Goal: Information Seeking & Learning: Learn about a topic

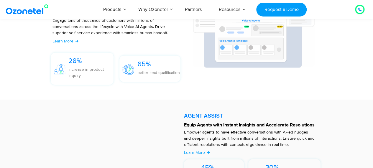
scroll to position [700, 0]
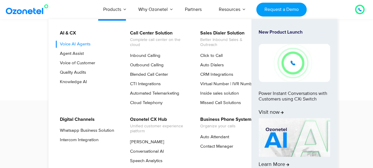
click at [82, 43] on link "Voice AI Agents" at bounding box center [73, 44] width 35 height 7
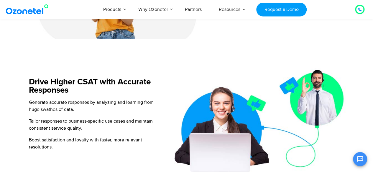
scroll to position [489, 0]
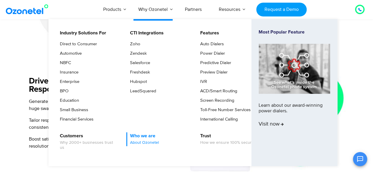
click at [140, 133] on link "Who we are About Ozonetel" at bounding box center [143, 140] width 34 height 14
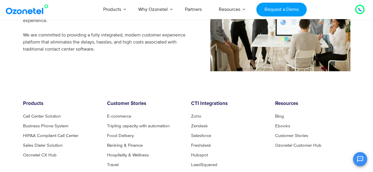
scroll to position [535, 0]
click at [56, 114] on link "Call Center Solution" at bounding box center [43, 116] width 41 height 4
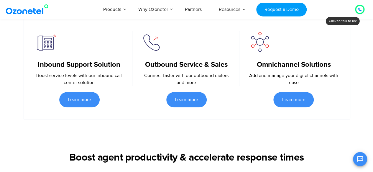
scroll to position [304, 0]
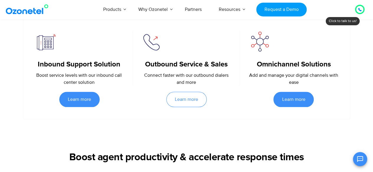
click at [196, 97] on span "Learn more" at bounding box center [186, 99] width 23 height 5
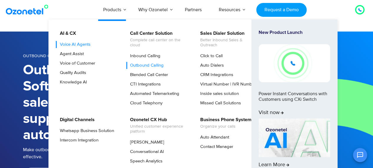
click at [79, 46] on link "Voice AI Agents" at bounding box center [73, 44] width 35 height 7
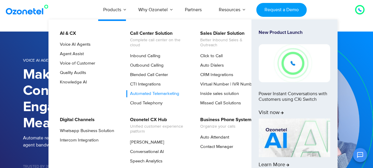
click at [150, 93] on link "Automated Telemarketing" at bounding box center [153, 93] width 54 height 7
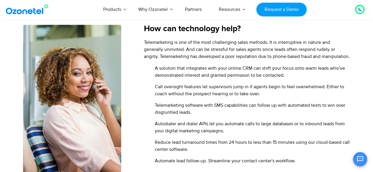
scroll to position [350, 0]
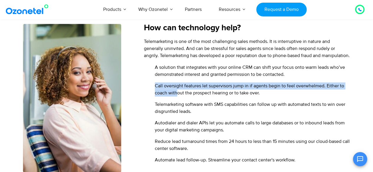
drag, startPoint x: 154, startPoint y: 94, endPoint x: 176, endPoint y: 97, distance: 22.6
click at [176, 97] on span "Call oversight features let supervisors jump in if agents begin to feel overwhe…" at bounding box center [251, 90] width 197 height 14
